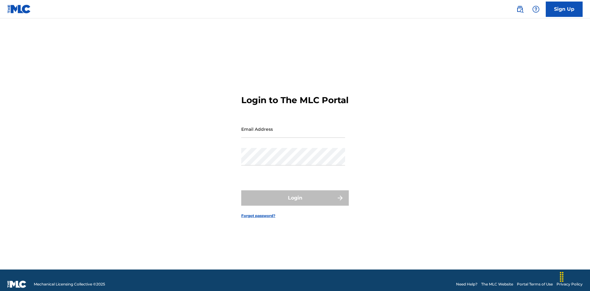
scroll to position [8, 0]
click at [293, 126] on input "Email Address" at bounding box center [293, 129] width 104 height 18
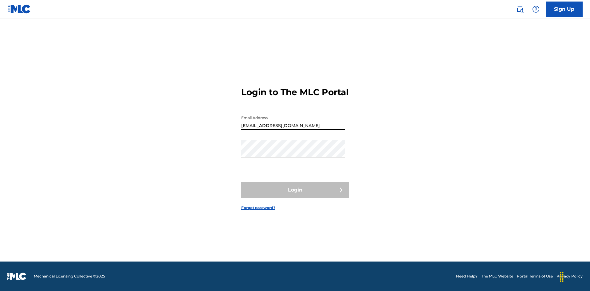
type input "[EMAIL_ADDRESS][DOMAIN_NAME]"
click at [295, 195] on button "Login" at bounding box center [294, 189] width 107 height 15
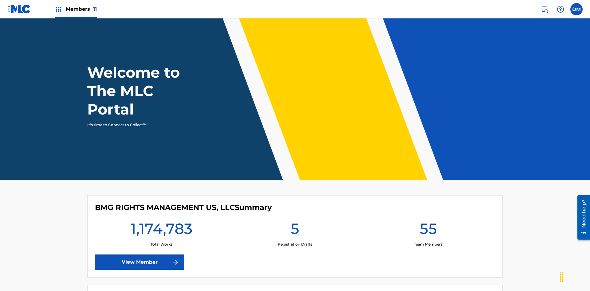
click at [76, 9] on span "Members 11" at bounding box center [81, 9] width 31 height 7
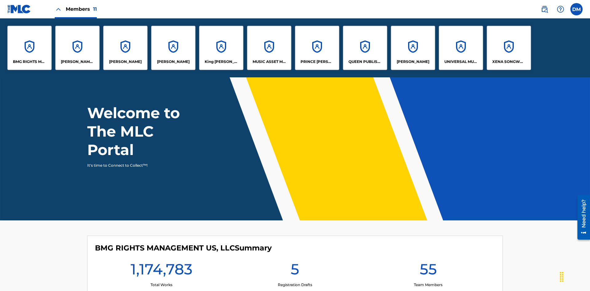
click at [412, 62] on p "[PERSON_NAME]" at bounding box center [412, 62] width 33 height 6
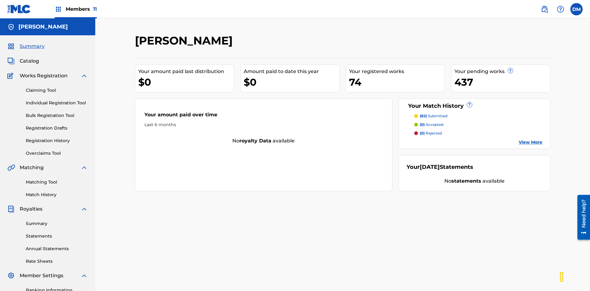
click at [57, 179] on link "Matching Tool" at bounding box center [57, 182] width 62 height 6
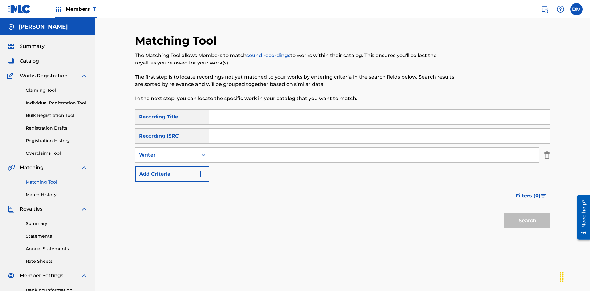
click at [374, 148] on input "Search Form" at bounding box center [373, 155] width 329 height 15
click at [527, 213] on button "Search" at bounding box center [527, 220] width 46 height 15
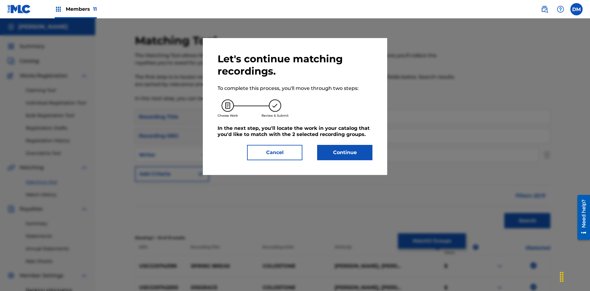
click at [344, 153] on button "Continue" at bounding box center [344, 152] width 55 height 15
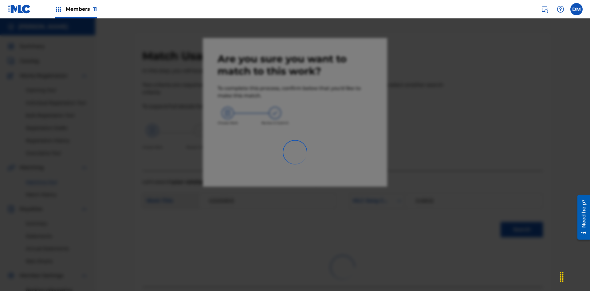
click at [57, 192] on link "Match History" at bounding box center [57, 195] width 62 height 6
